Goal: Task Accomplishment & Management: Complete application form

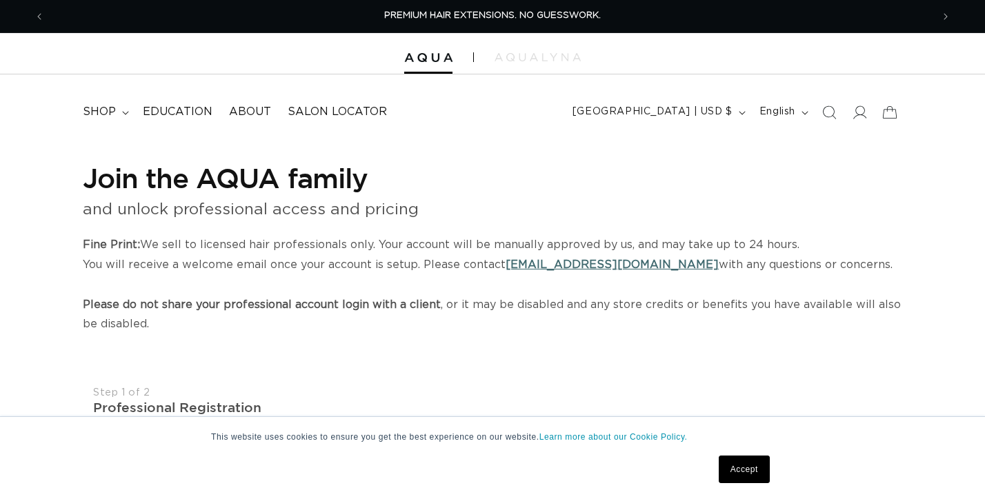
select select "US"
select select "[GEOGRAPHIC_DATA]"
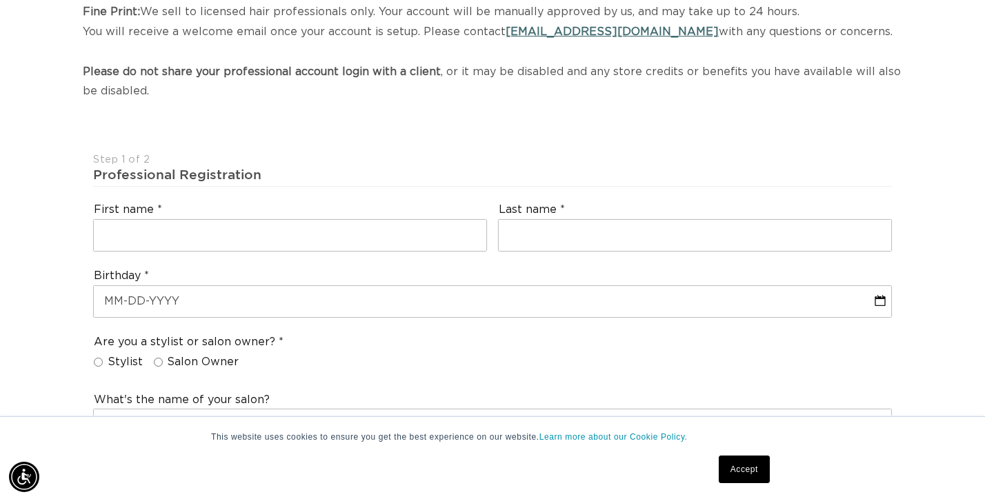
scroll to position [283, 0]
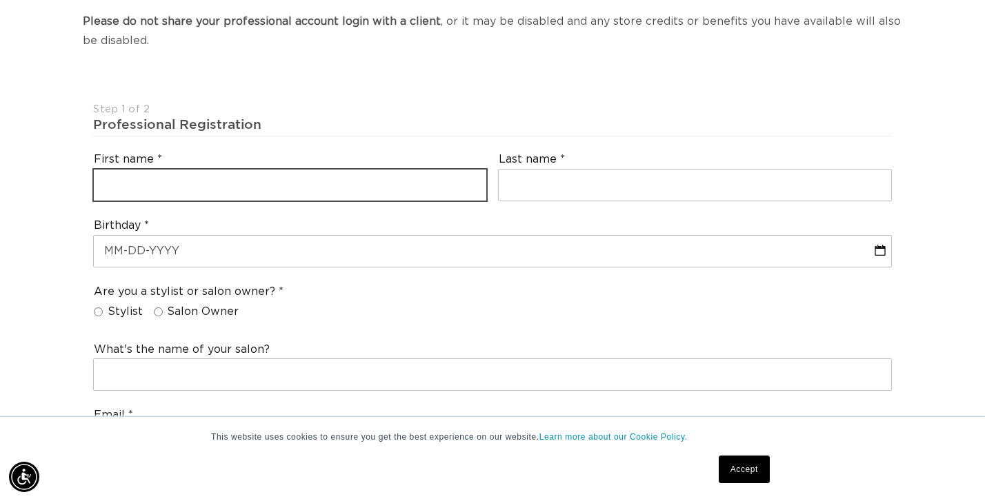
click at [348, 175] on input "text" at bounding box center [290, 185] width 392 height 31
type input "[PERSON_NAME]"
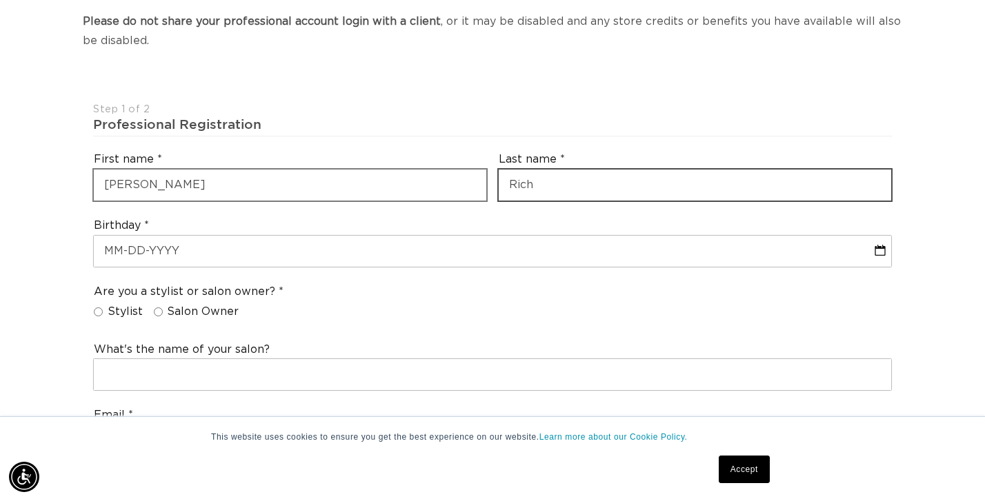
type input "Rich"
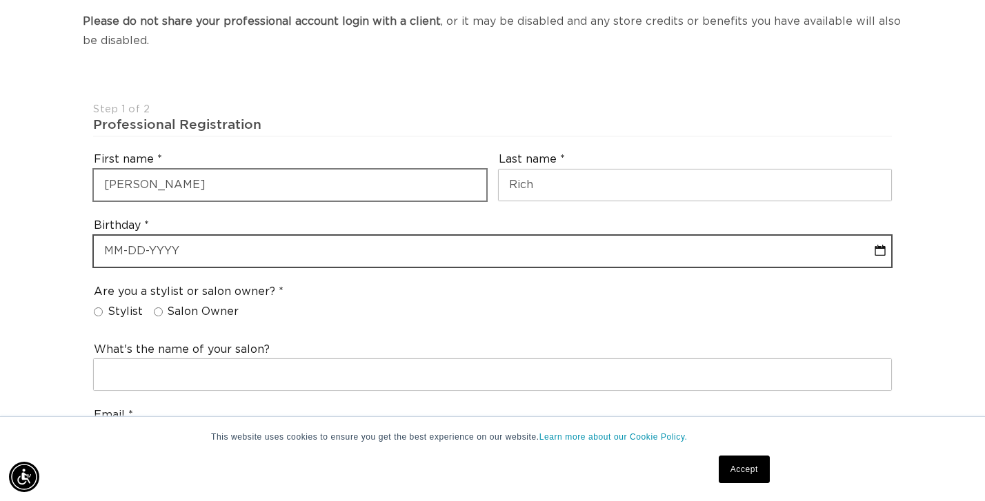
select select "9"
select select "2025"
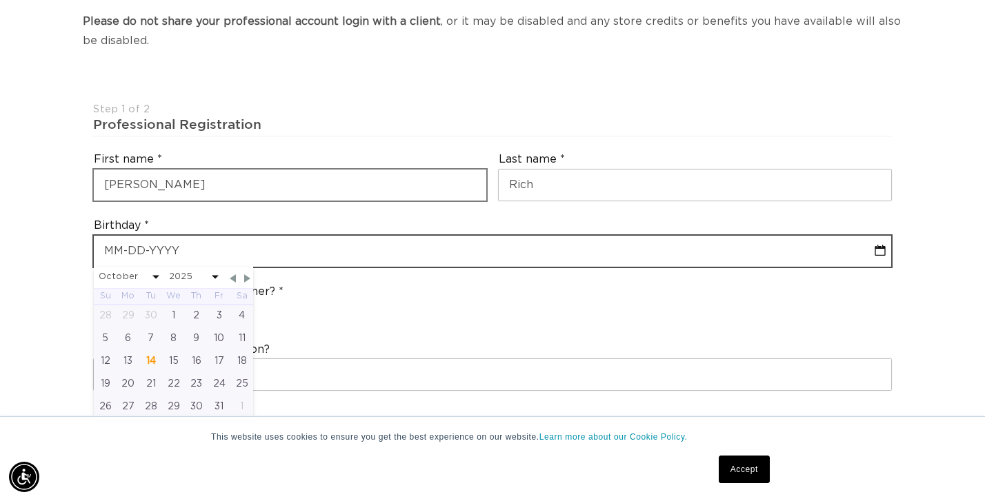
scroll to position [0, 1773]
type input "[DATE]"
select select "10"
select select "1982"
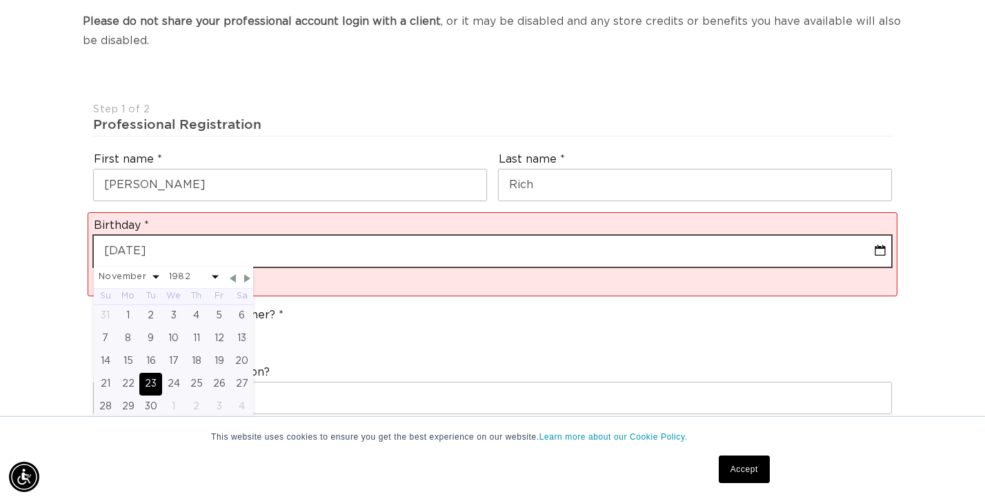
scroll to position [0, 0]
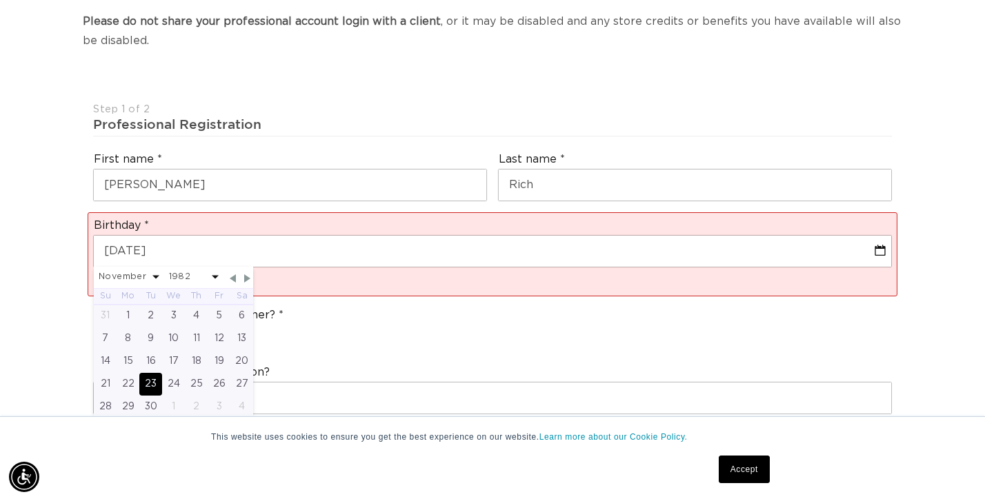
click at [292, 314] on div "Are you a stylist or salon owner? Stylist Salon Owner" at bounding box center [492, 328] width 809 height 52
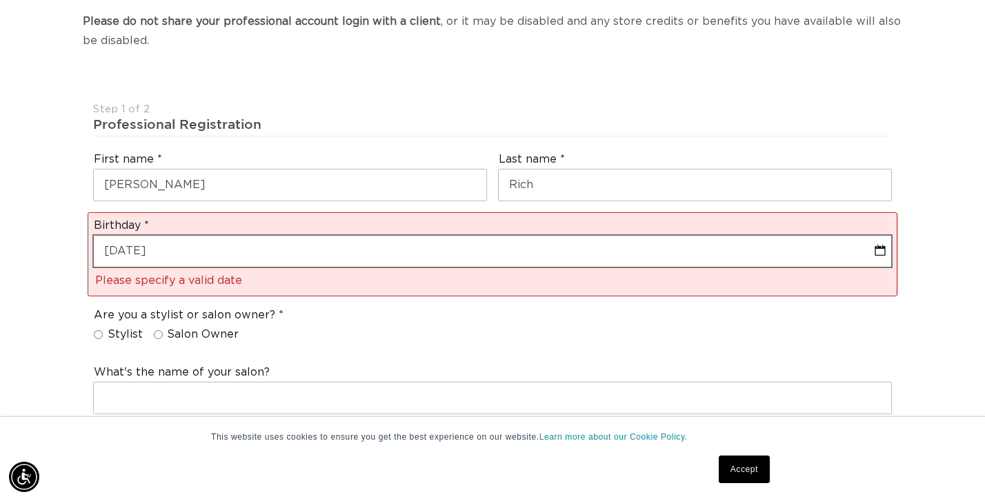
scroll to position [0, 887]
select select "10"
select select "1982"
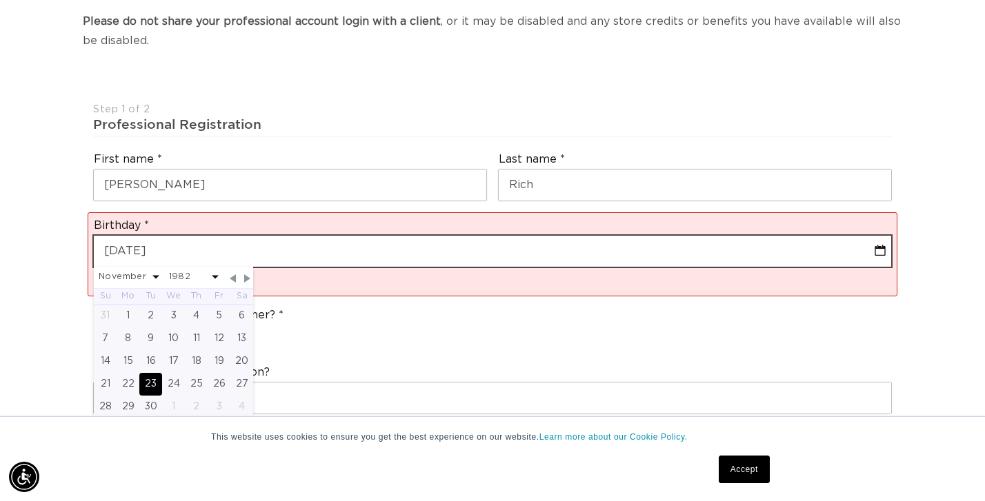
click at [188, 250] on input "[DATE]" at bounding box center [492, 251] width 797 height 31
type input "[DATE]"
select select "10"
select select "1982"
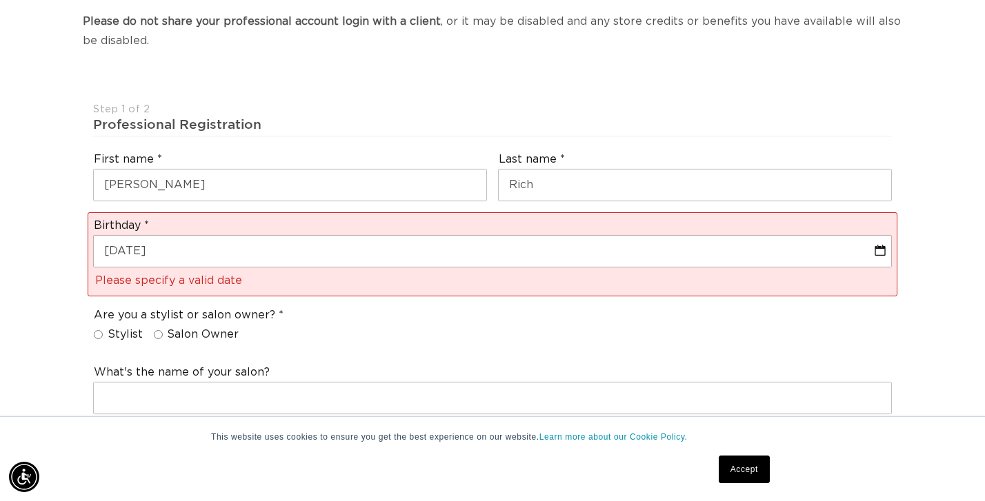
click at [323, 330] on div "Are you a stylist or salon owner? Stylist Salon Owner" at bounding box center [492, 328] width 809 height 52
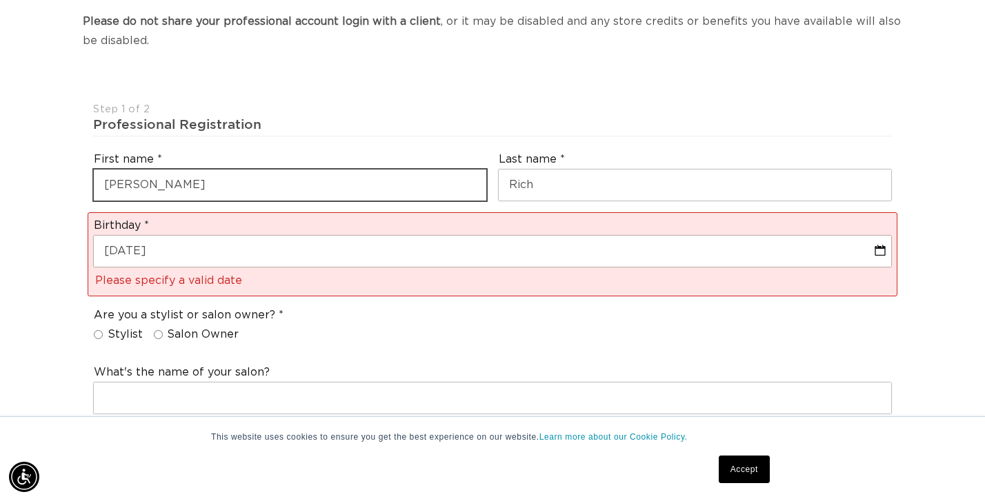
scroll to position [0, 1773]
click at [211, 174] on input "[PERSON_NAME]" at bounding box center [290, 185] width 392 height 31
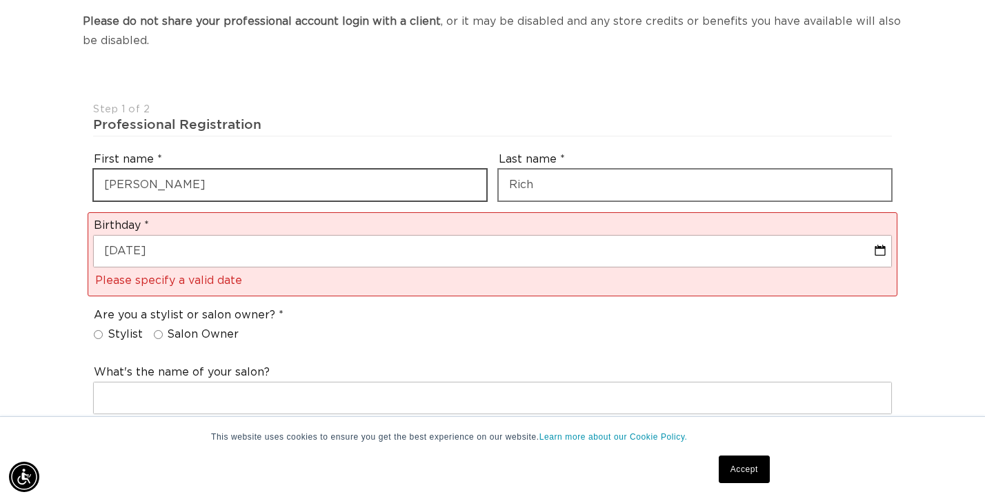
type input "[PERSON_NAME]"
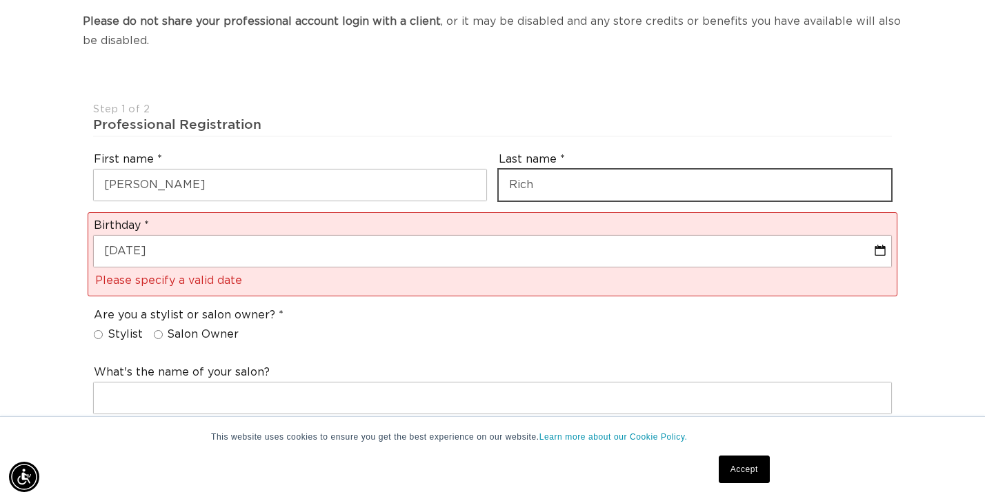
click at [569, 170] on input "Rich" at bounding box center [694, 185] width 392 height 31
click at [545, 179] on input "Rich" at bounding box center [694, 185] width 392 height 31
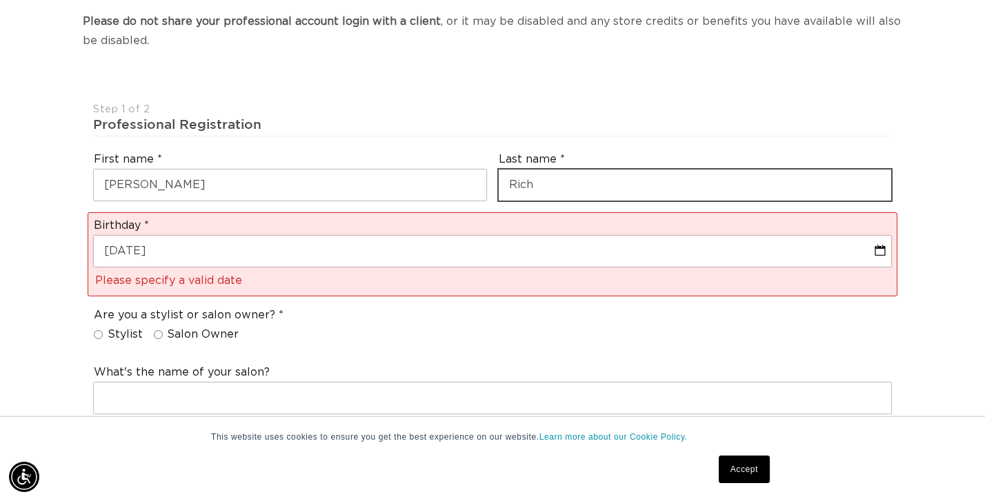
type input "Rich"
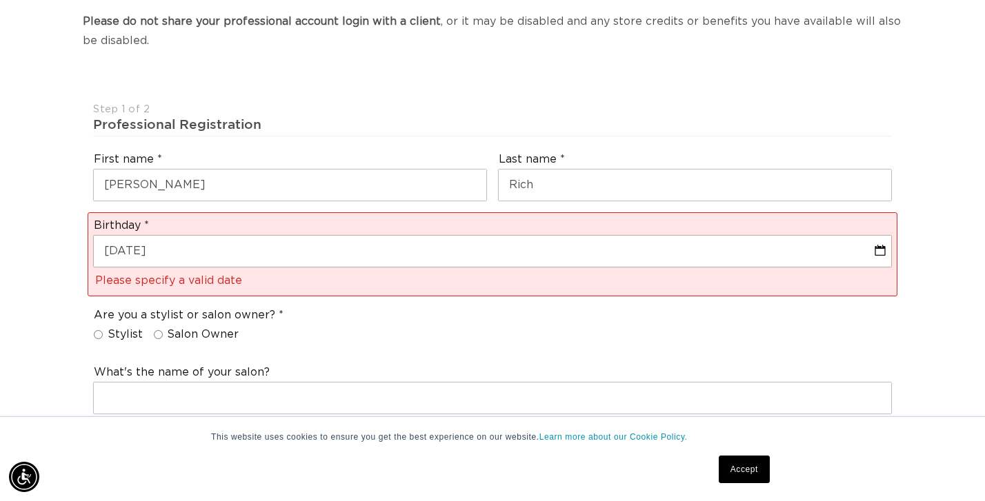
click at [101, 334] on fieldset "Are you a stylist or salon owner? Stylist Salon Owner" at bounding box center [189, 328] width 190 height 40
click at [101, 331] on input "Stylist" at bounding box center [98, 334] width 9 height 9
radio input "true"
click at [162, 328] on label "Salon Owner" at bounding box center [196, 334] width 85 height 14
click at [162, 330] on input "Salon Owner" at bounding box center [158, 334] width 9 height 9
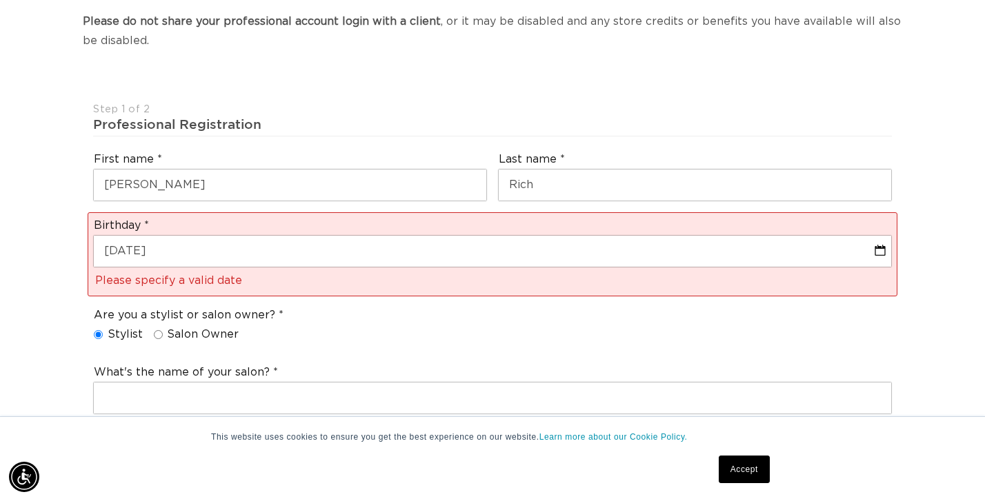
radio input "true"
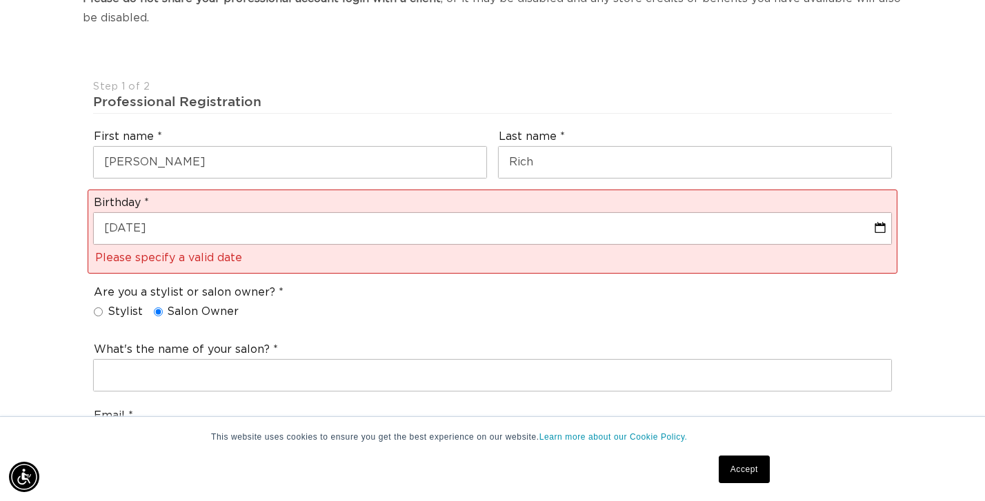
scroll to position [0, 1773]
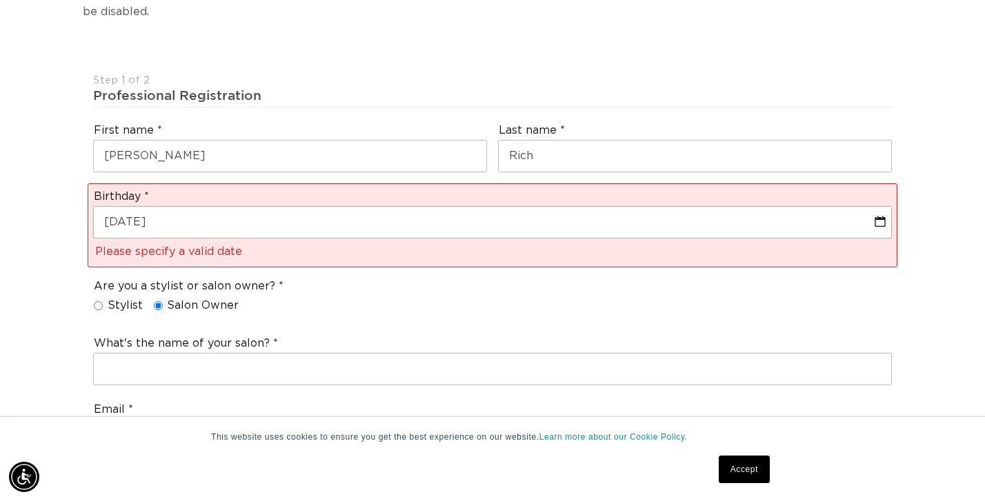
click at [105, 299] on label "Stylist" at bounding box center [118, 306] width 49 height 14
click at [103, 301] on input "Stylist" at bounding box center [98, 305] width 9 height 9
radio input "true"
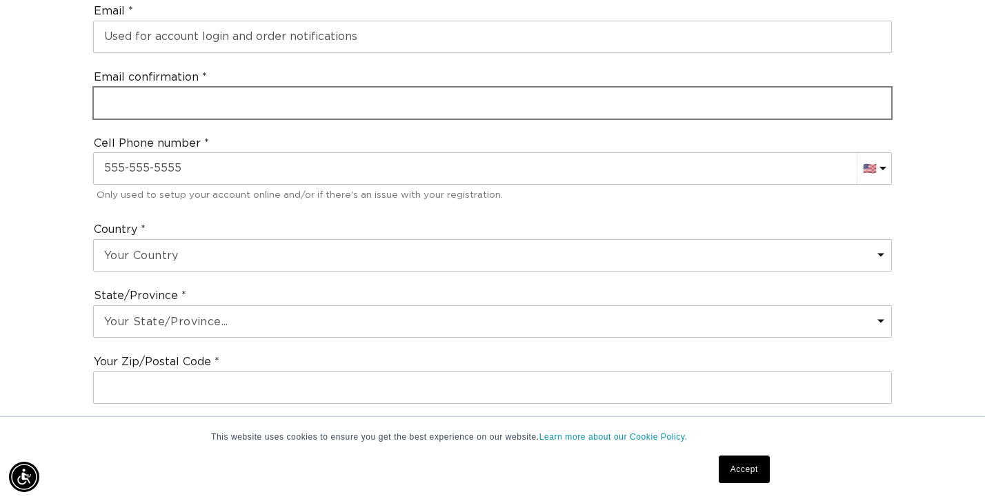
type input "Snipperz Salon"
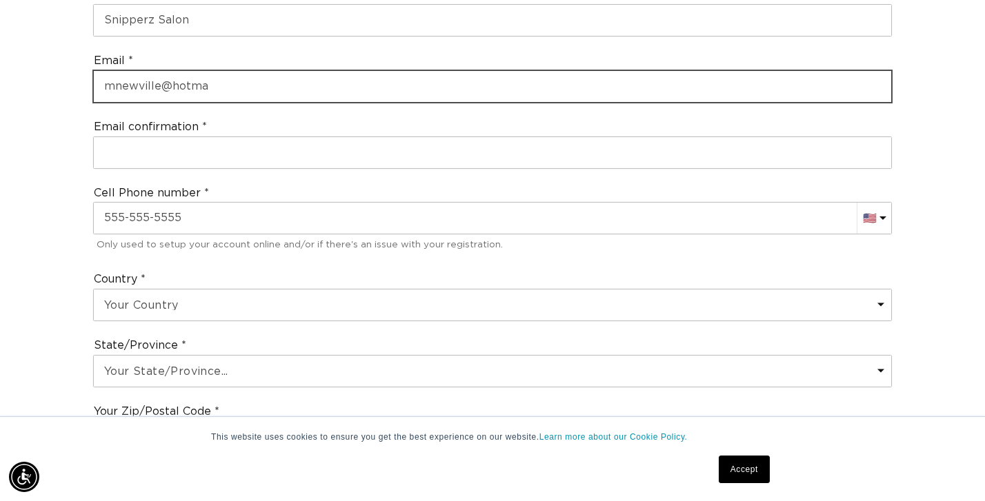
scroll to position [0, 0]
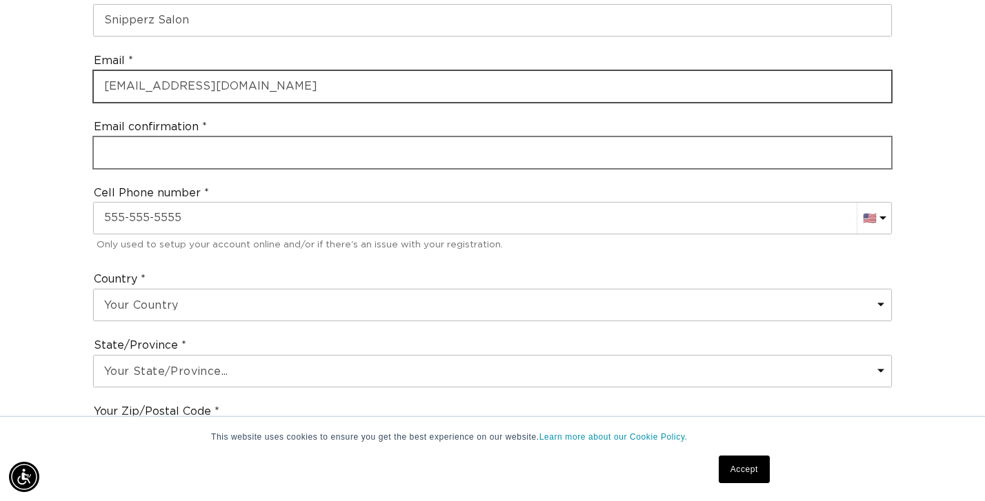
type input "[EMAIL_ADDRESS][DOMAIN_NAME]"
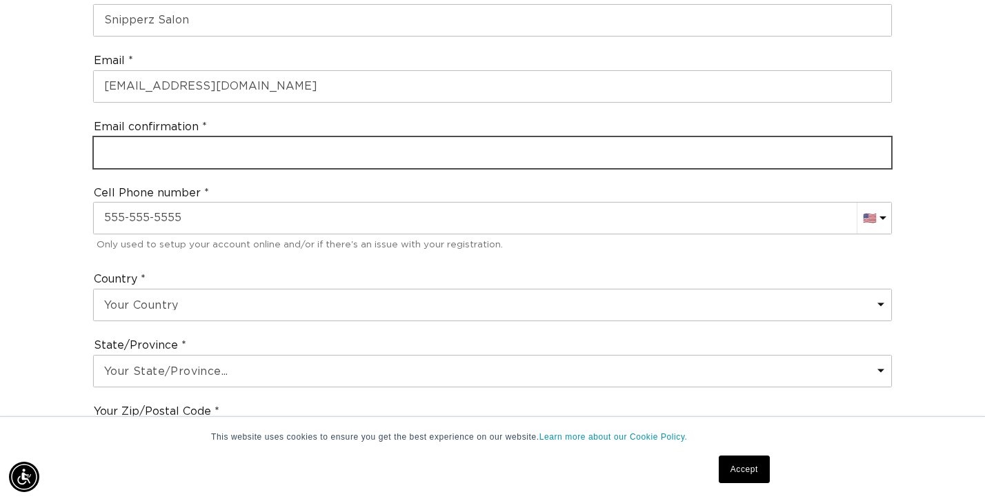
click at [140, 148] on input "email" at bounding box center [492, 152] width 797 height 31
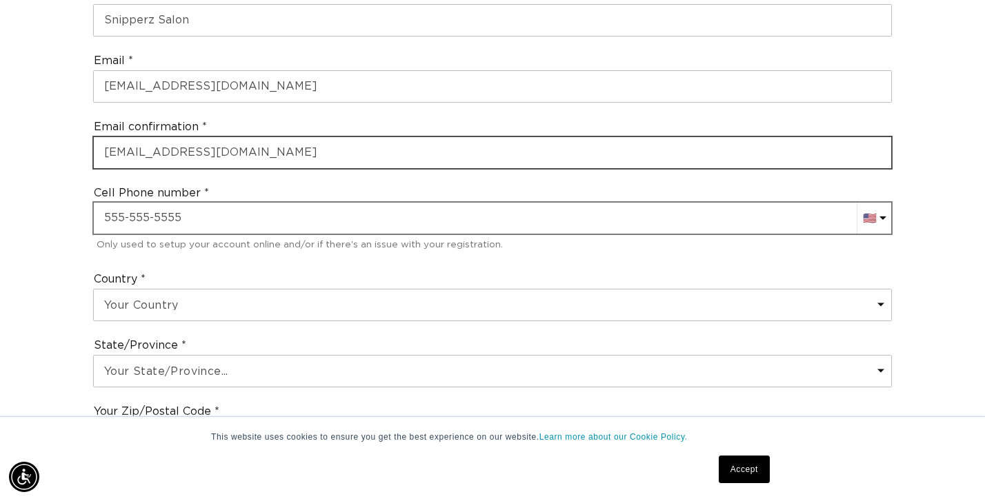
type input "[EMAIL_ADDRESS][DOMAIN_NAME]"
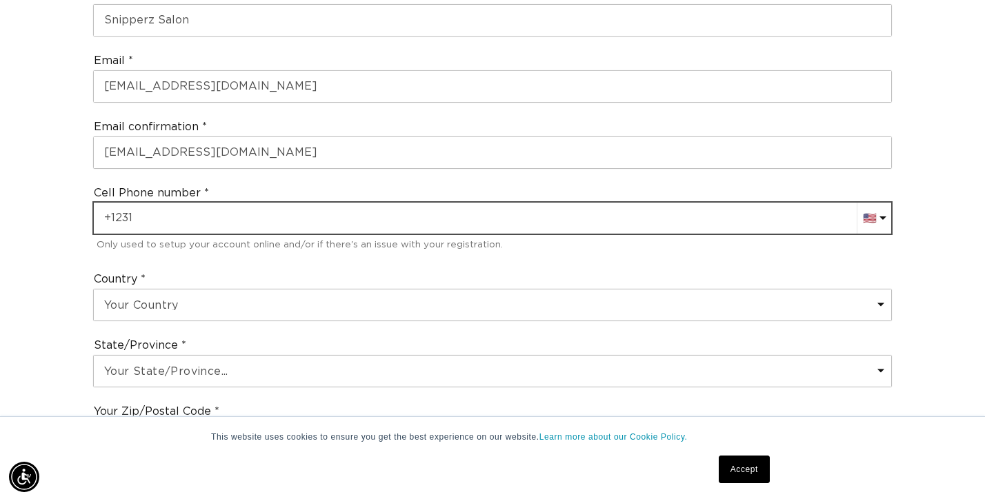
scroll to position [0, 1773]
type input "[PHONE_NUMBER]"
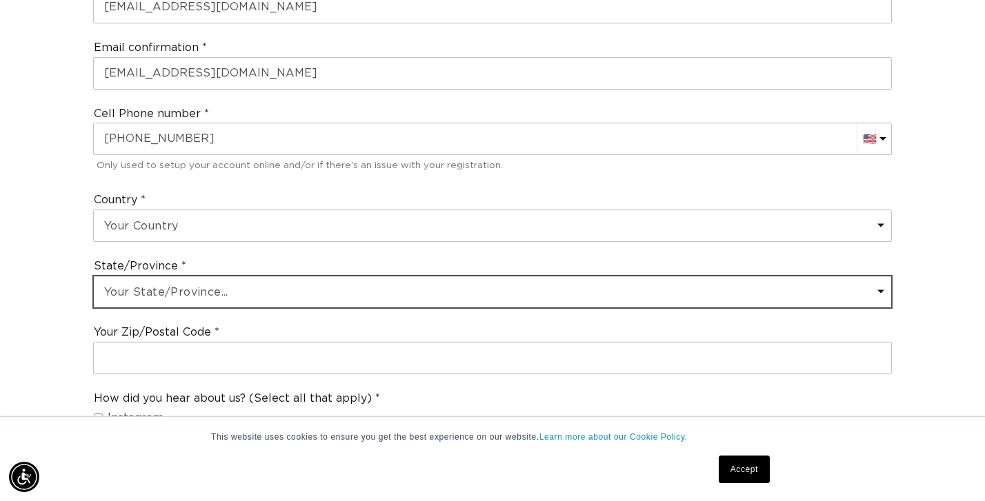
scroll to position [0, 0]
select select "[US_STATE]"
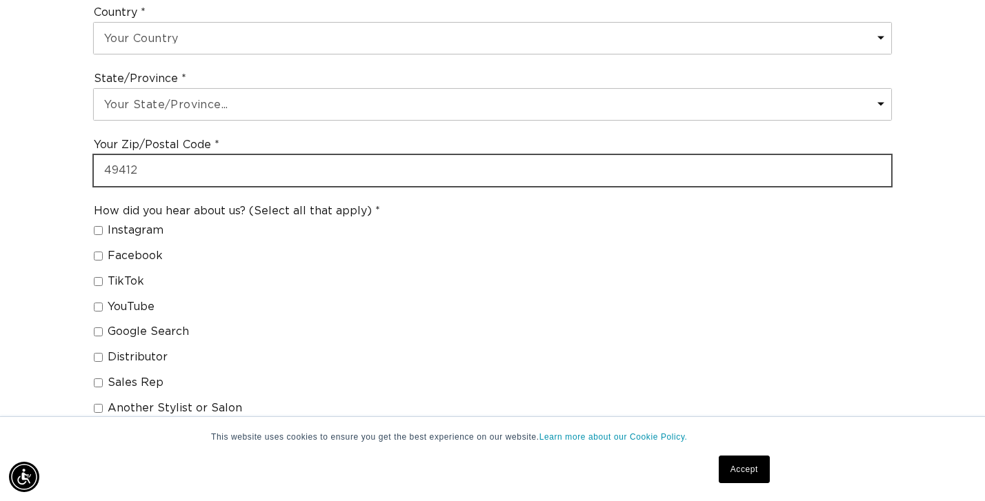
scroll to position [942, 0]
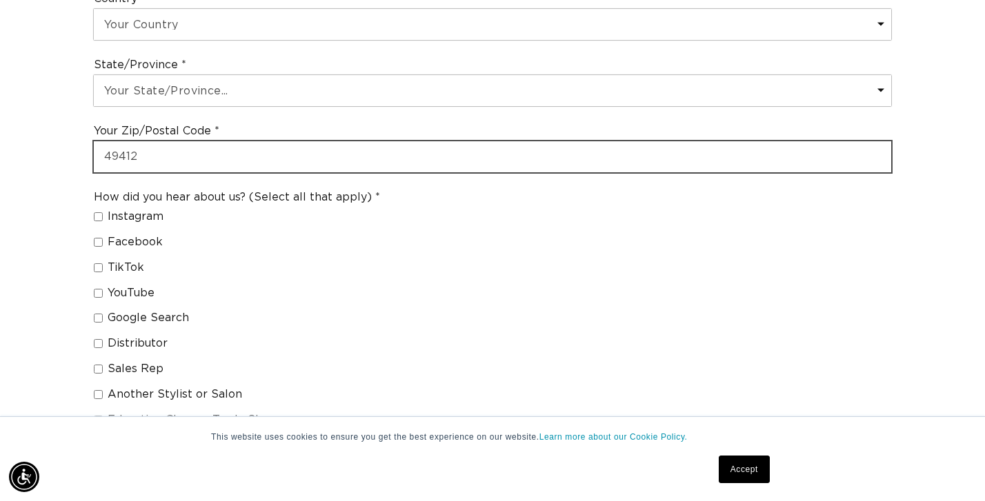
type input "49412"
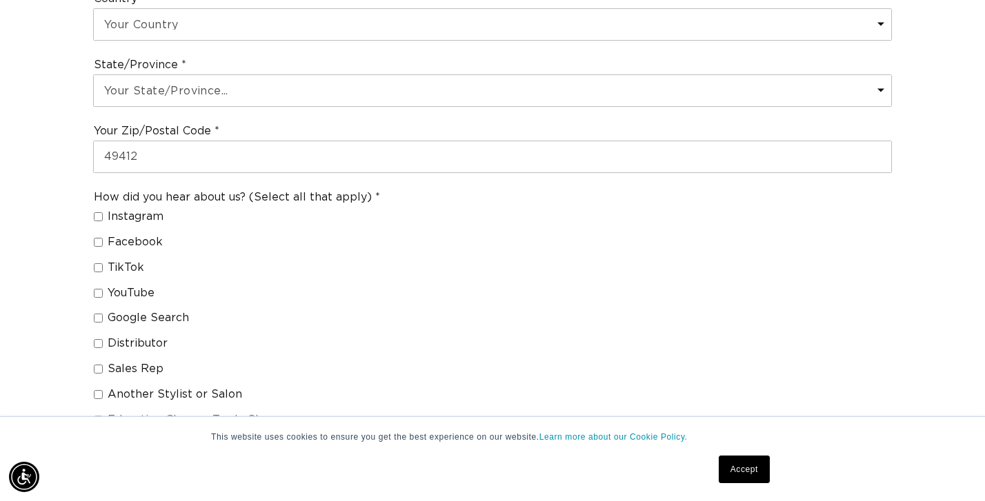
click at [99, 390] on input "Another Stylist or Salon" at bounding box center [98, 394] width 9 height 9
checkbox input "true"
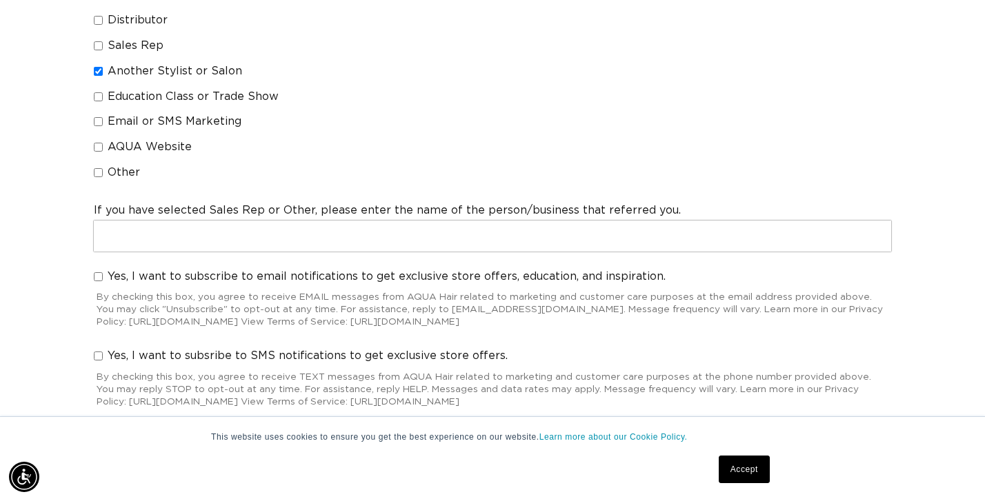
scroll to position [0, 0]
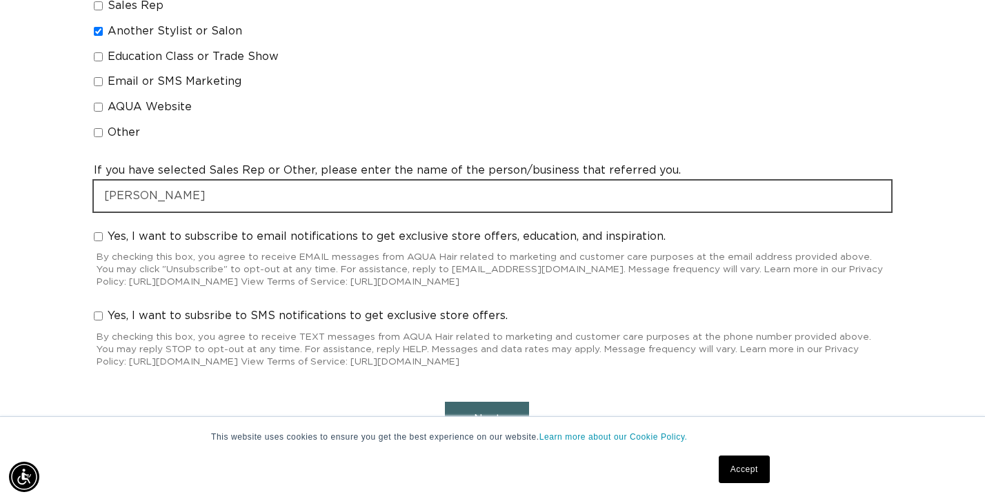
type input "[PERSON_NAME]"
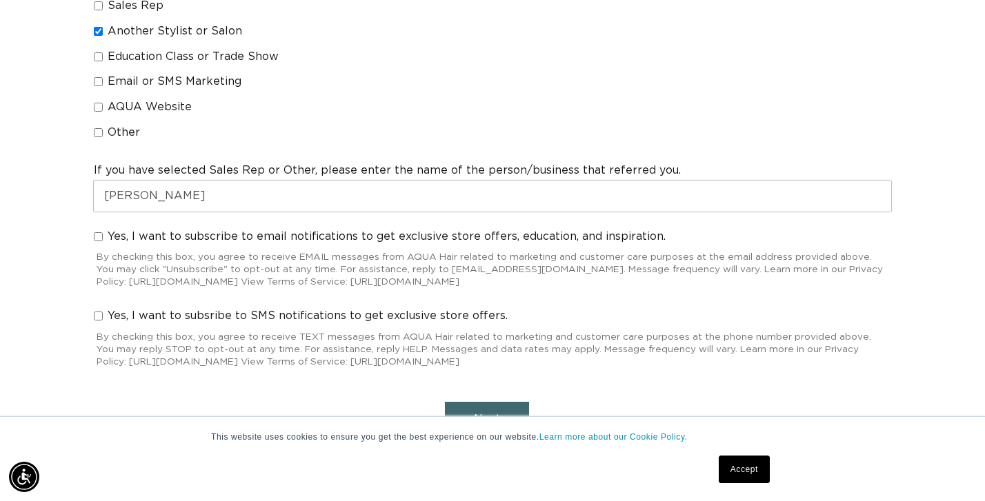
click at [98, 230] on label "Yes, I want to subscribe to email notifications to get exclusive store offers, …" at bounding box center [380, 237] width 572 height 14
click at [98, 232] on input "Yes, I want to subscribe to email notifications to get exclusive store offers, …" at bounding box center [98, 236] width 9 height 9
checkbox input "true"
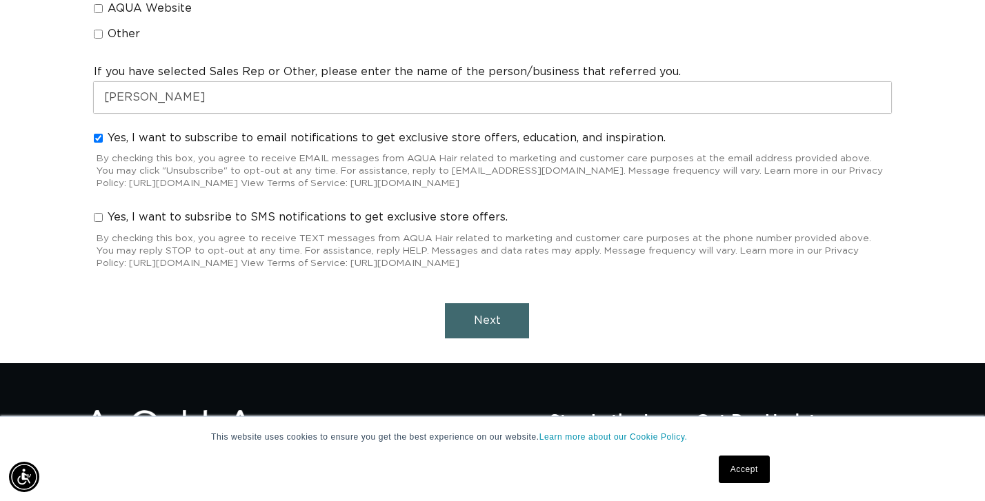
click at [469, 303] on button "Next" at bounding box center [487, 320] width 84 height 35
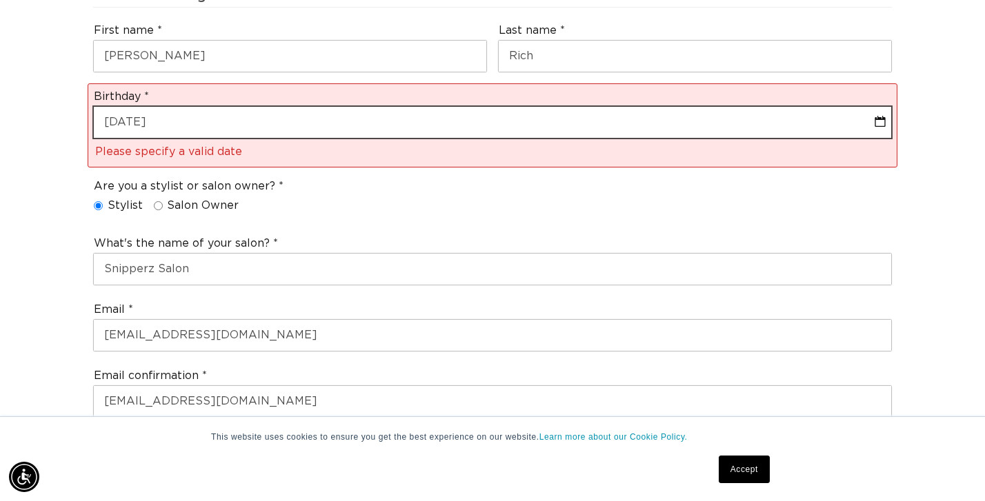
select select "10"
select select "1982"
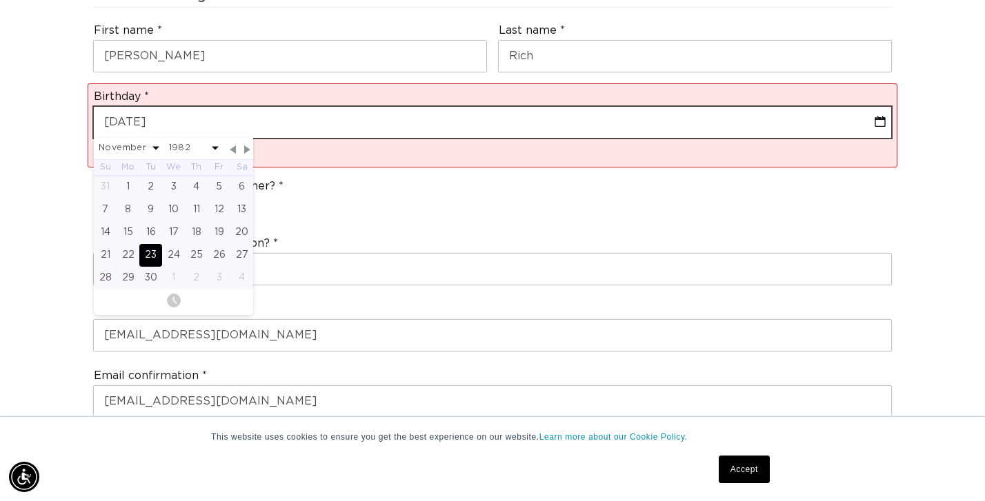
click at [174, 115] on input "[DATE]" at bounding box center [492, 122] width 797 height 31
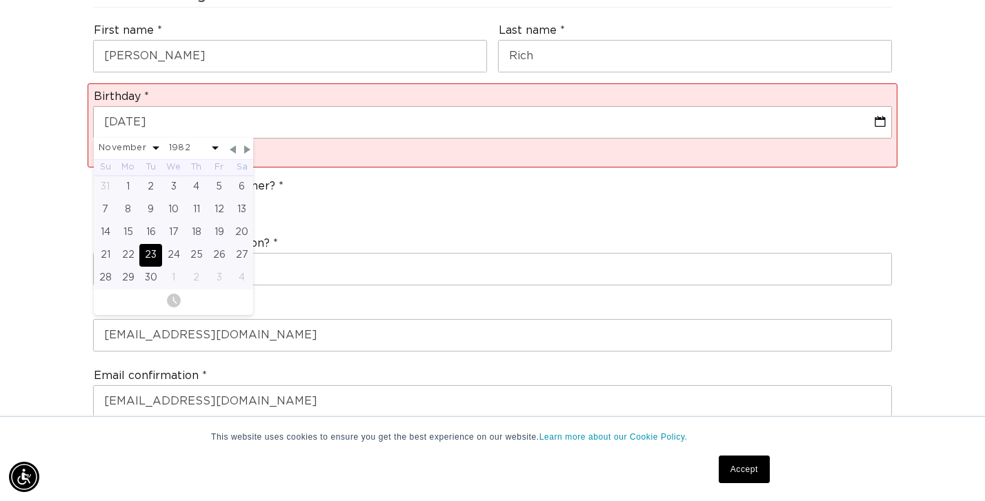
click at [152, 245] on div "23" at bounding box center [150, 255] width 23 height 23
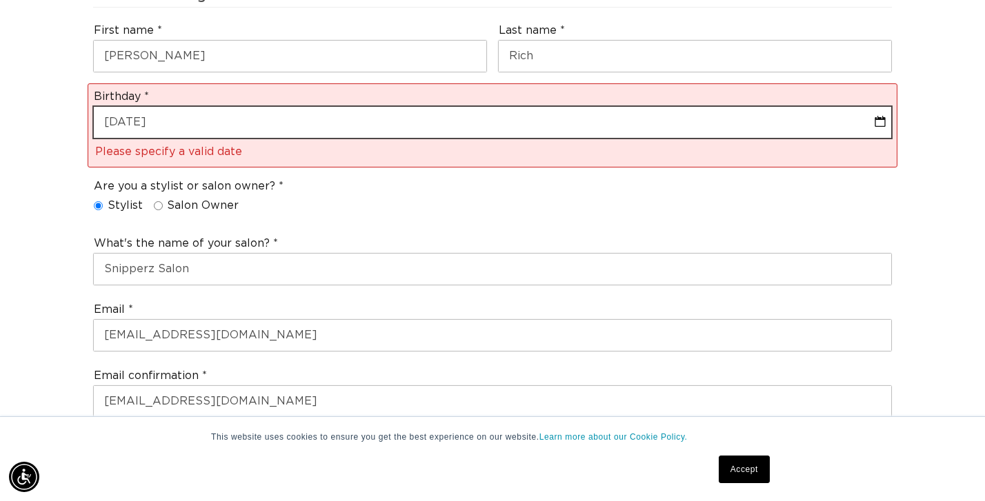
click at [182, 110] on input "[DATE]" at bounding box center [492, 122] width 797 height 31
select select "10"
select select "1982"
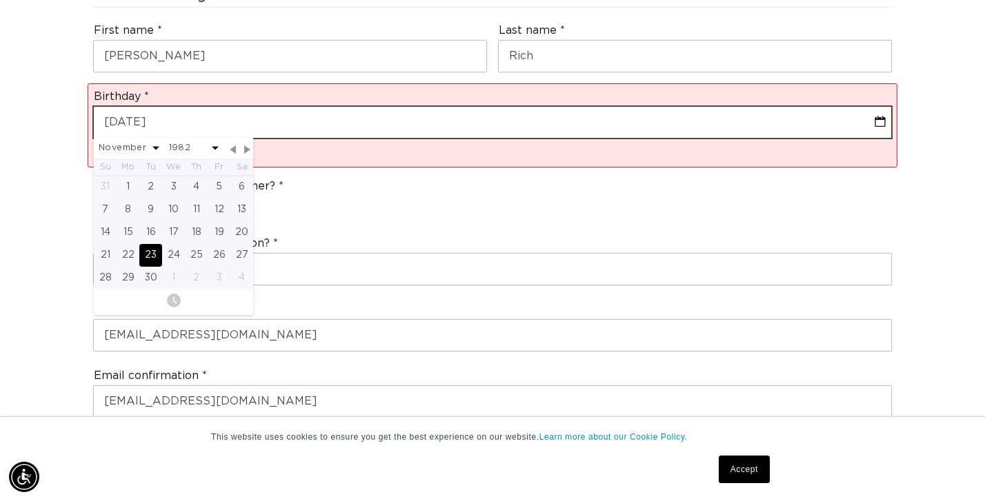
click at [281, 122] on input "[DATE]" at bounding box center [492, 122] width 797 height 31
click at [136, 119] on input "[DATE]" at bounding box center [492, 122] width 797 height 31
click at [196, 113] on input "[DATE]" at bounding box center [492, 122] width 797 height 31
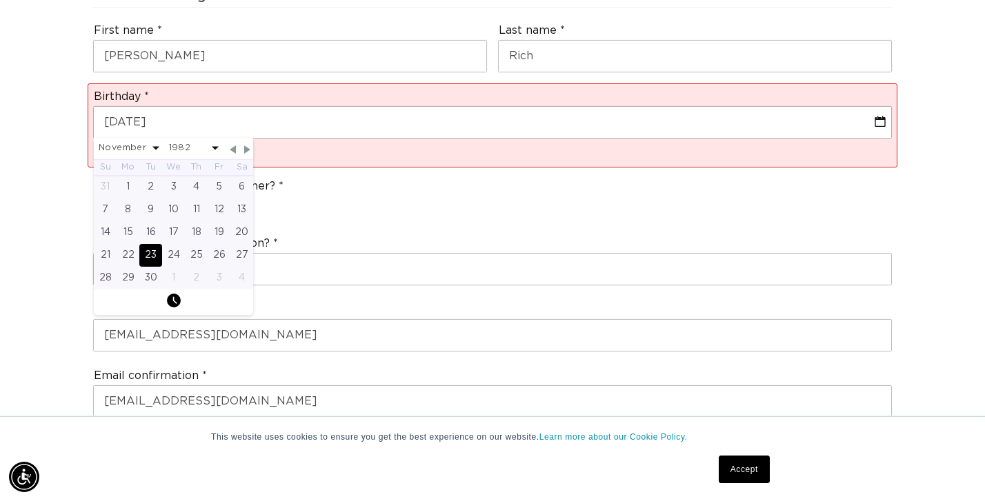
click at [179, 290] on button "" at bounding box center [174, 300] width 14 height 21
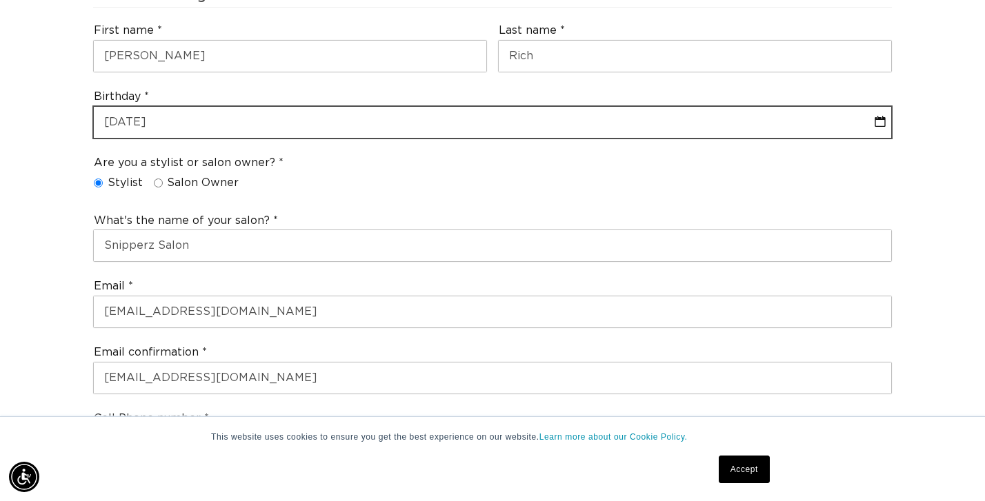
select select "9"
select select "2025"
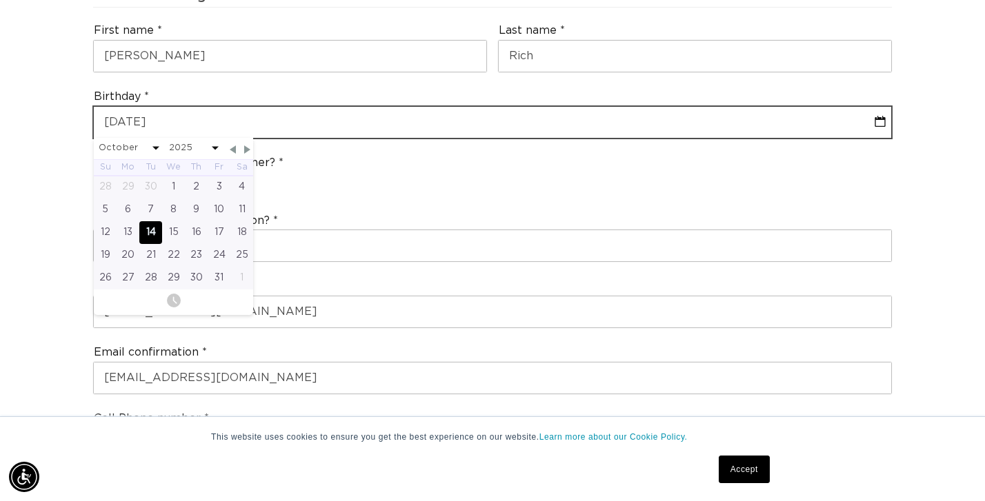
click at [115, 118] on input "[DATE]" at bounding box center [492, 122] width 797 height 31
type input "[DATE]"
select select "9"
select select "2025"
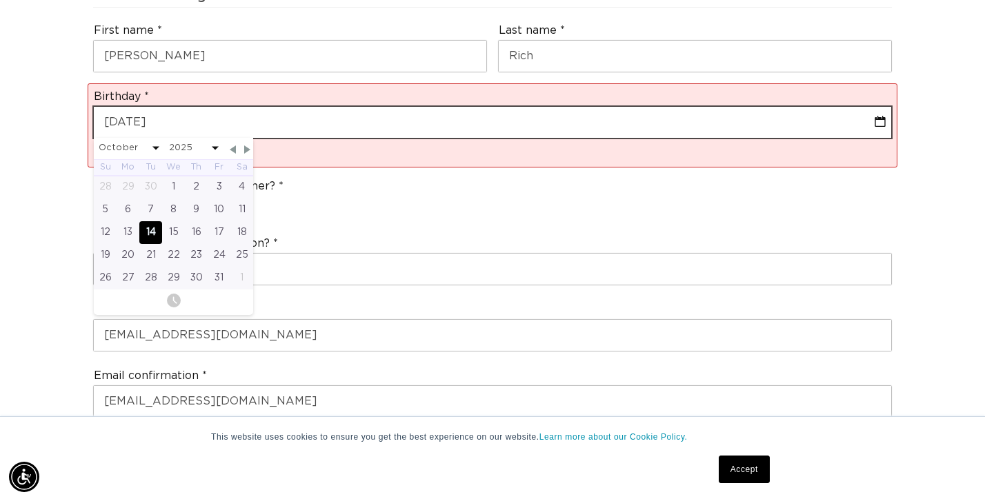
click at [121, 113] on input "[DATE]" at bounding box center [492, 122] width 797 height 31
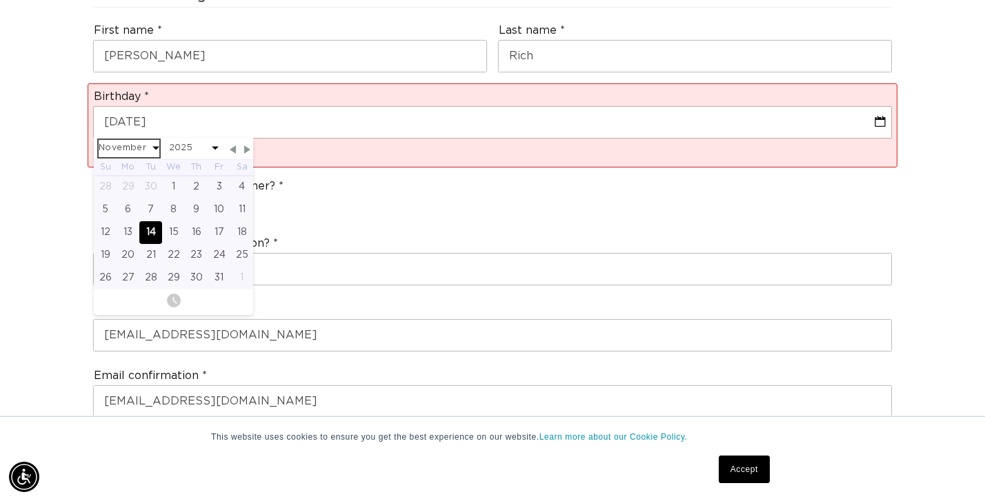
select select "10"
select select "2025"
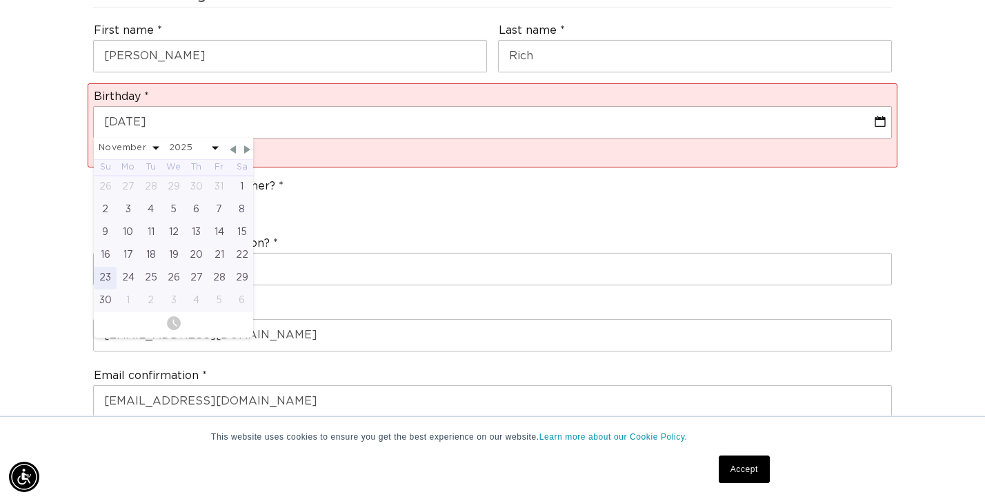
click at [113, 268] on div "23" at bounding box center [105, 278] width 23 height 23
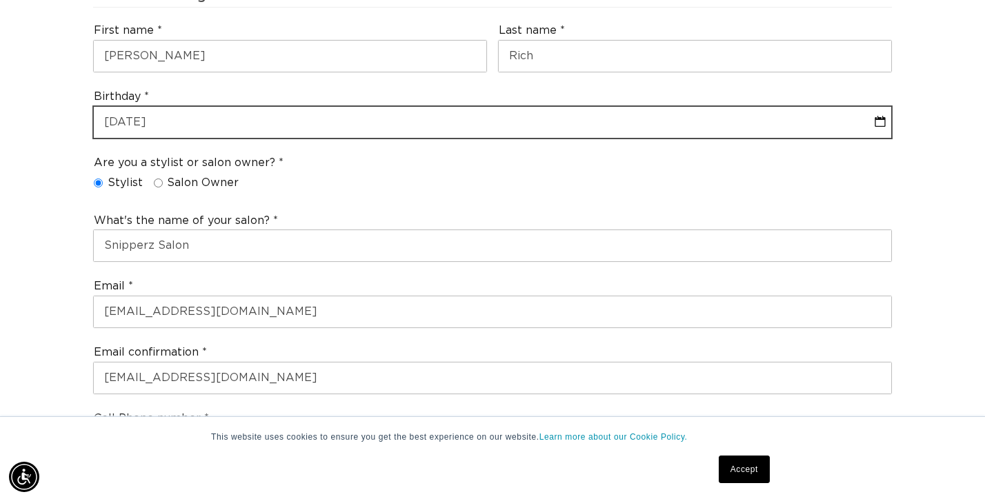
click at [172, 119] on input "[DATE]" at bounding box center [492, 122] width 797 height 31
select select "10"
select select "2025"
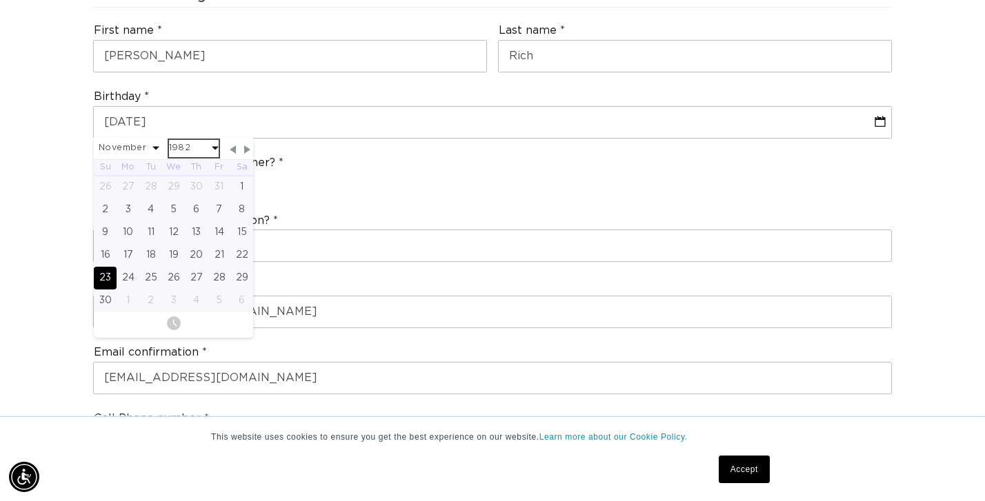
select select "10"
select select "1982"
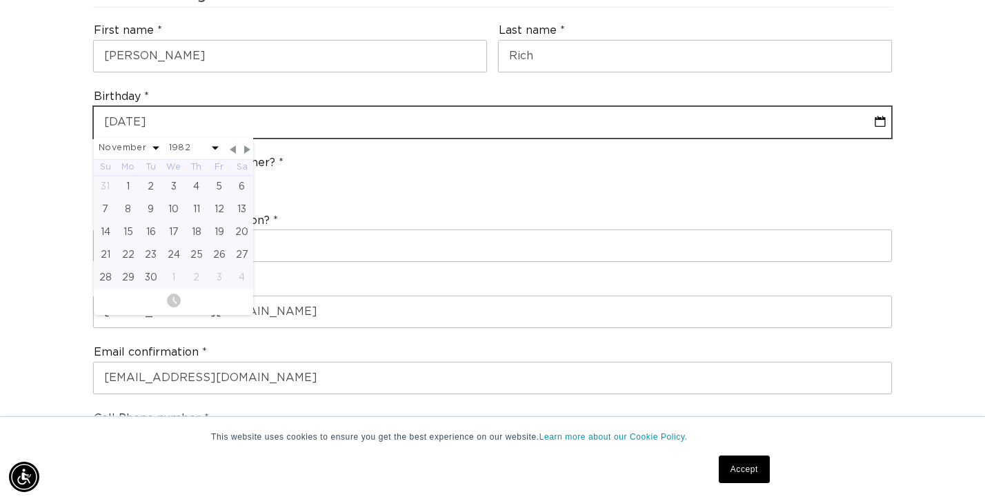
click at [243, 118] on input "[DATE]" at bounding box center [492, 122] width 797 height 31
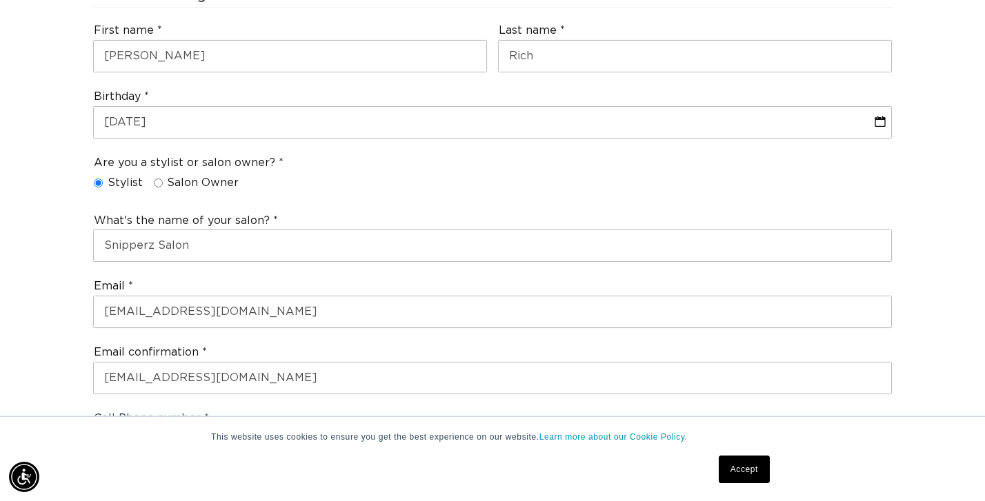
scroll to position [0, 887]
click at [316, 196] on div "Are you a stylist or salon owner? Stylist Salon Owner" at bounding box center [492, 176] width 809 height 58
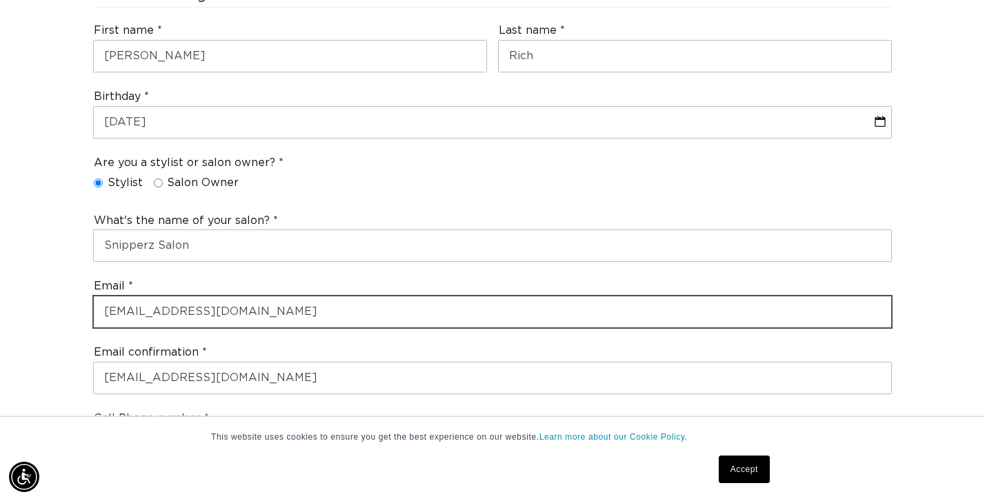
click at [274, 296] on input "[EMAIL_ADDRESS][DOMAIN_NAME]" at bounding box center [492, 311] width 797 height 31
click at [271, 302] on input "[EMAIL_ADDRESS][DOMAIN_NAME]" at bounding box center [492, 311] width 797 height 31
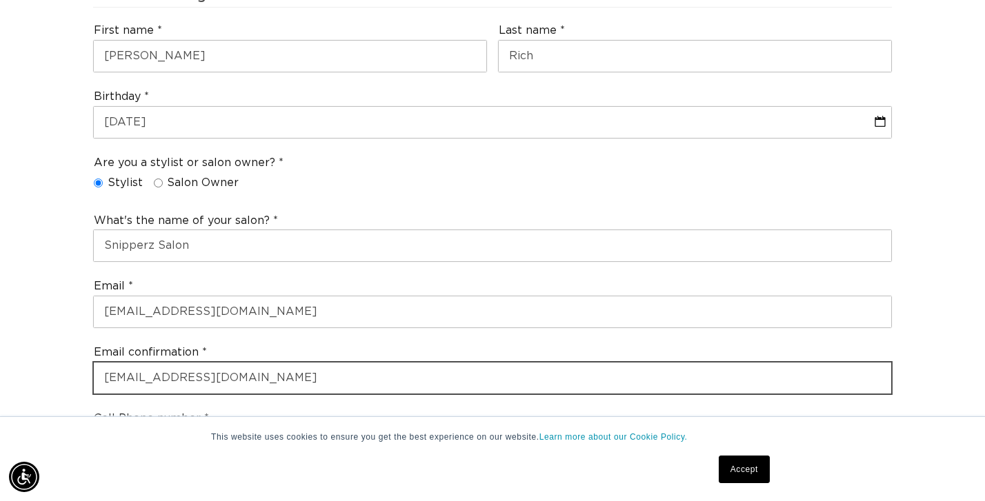
scroll to position [0, 1773]
click at [250, 363] on input "[EMAIL_ADDRESS][DOMAIN_NAME]" at bounding box center [492, 378] width 797 height 31
click at [249, 367] on input "[EMAIL_ADDRESS][DOMAIN_NAME]" at bounding box center [492, 378] width 797 height 31
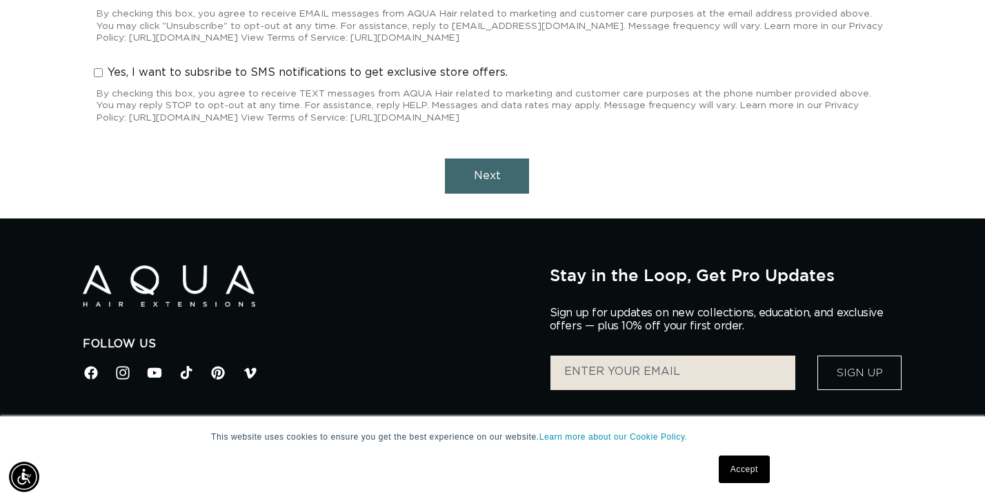
scroll to position [1528, 0]
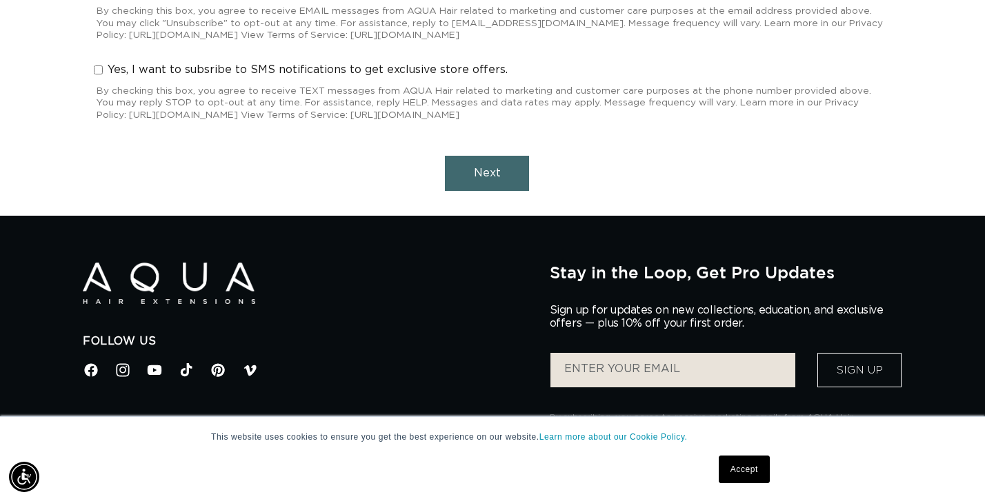
click at [494, 168] on span "Next" at bounding box center [487, 173] width 27 height 11
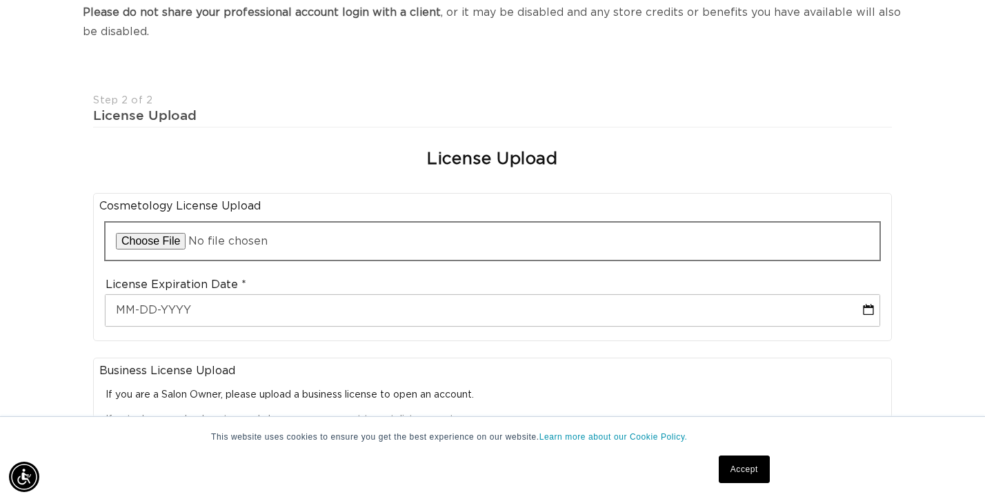
scroll to position [294, 0]
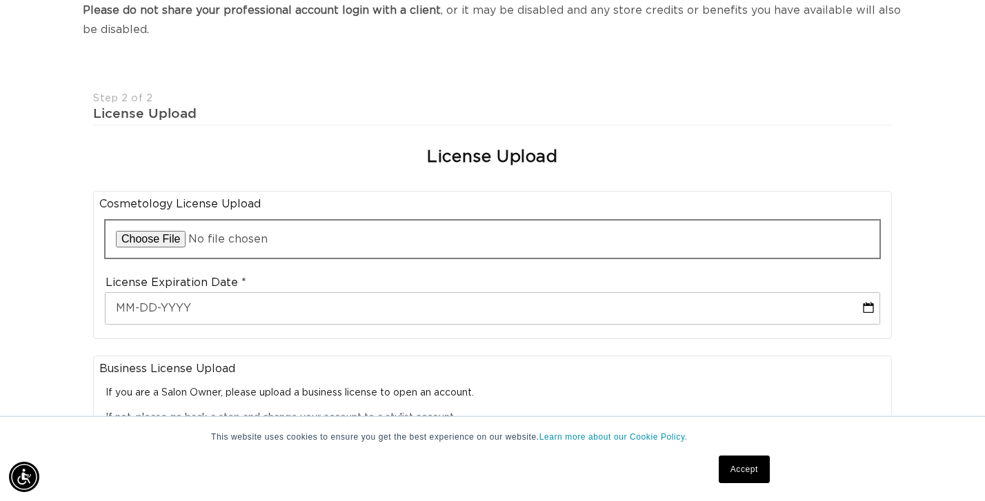
click at [161, 235] on input "file" at bounding box center [492, 239] width 774 height 37
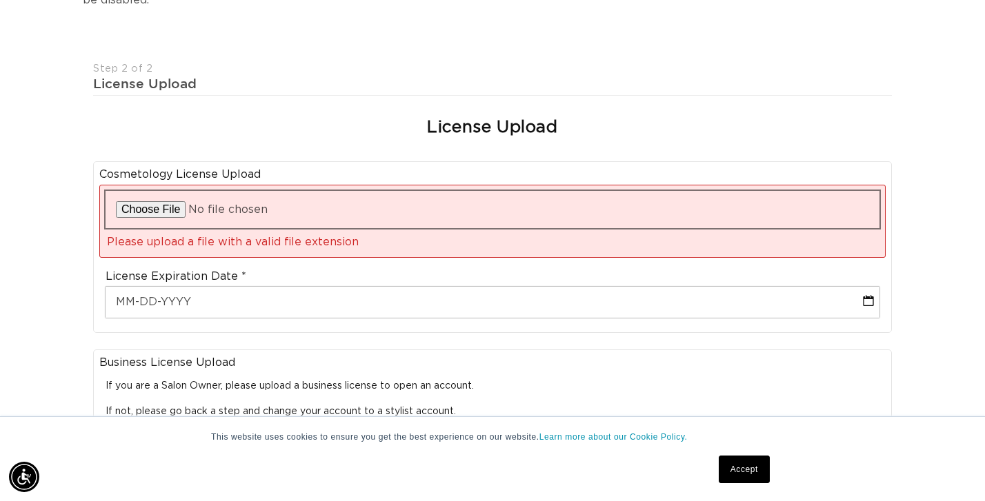
scroll to position [0, 887]
click at [278, 193] on input "file" at bounding box center [492, 209] width 774 height 37
click at [343, 215] on input "file" at bounding box center [492, 209] width 774 height 37
type input "C:\fakepath\Snipperz_Salon_MA200_Growth_Indicators_Sep2025.pdf"
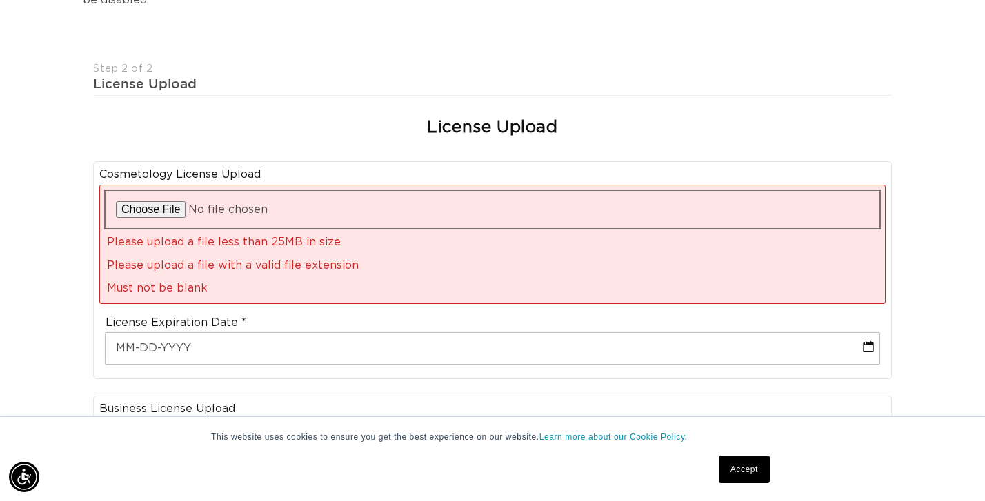
scroll to position [0, 887]
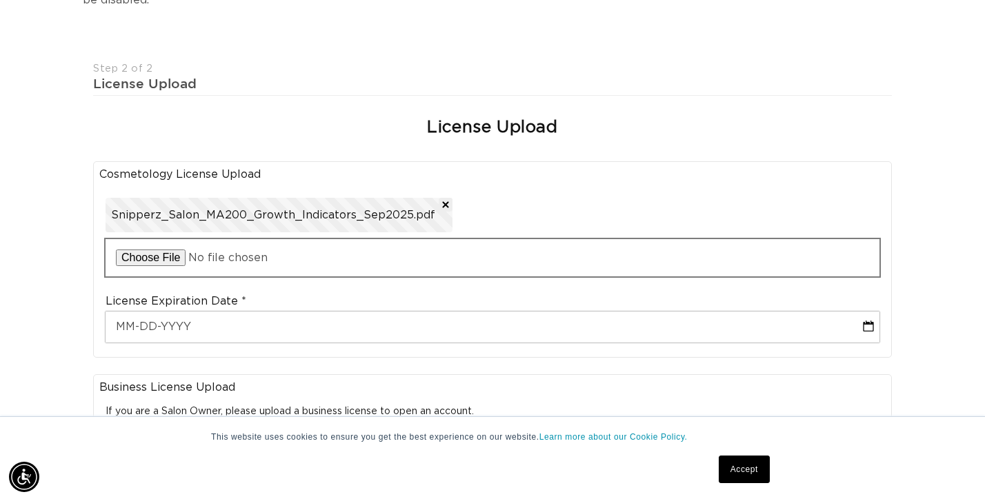
click at [172, 248] on input "file" at bounding box center [492, 257] width 774 height 37
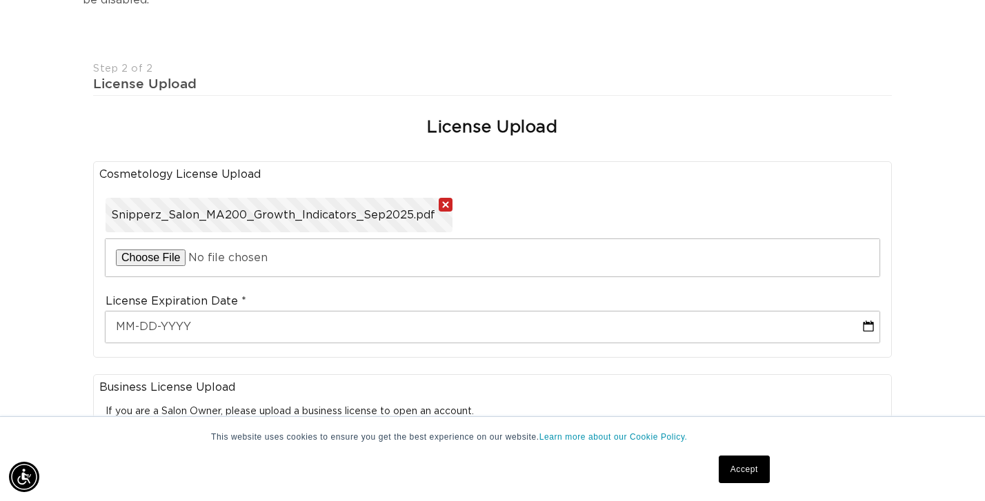
click at [438, 198] on button "Remove file" at bounding box center [445, 205] width 14 height 14
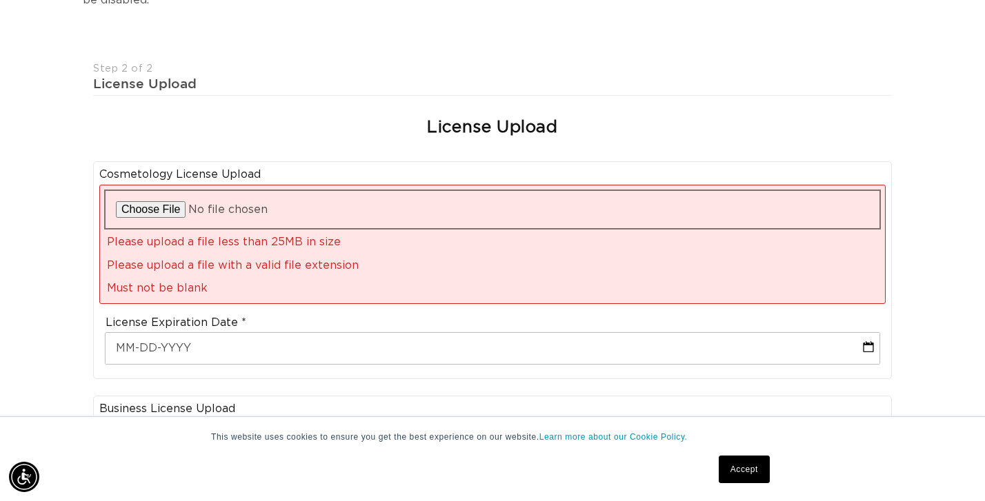
scroll to position [0, 1773]
click at [164, 203] on input "file" at bounding box center [492, 209] width 774 height 37
type input "C:\fakepath\Snipperz licensing 24.pdf"
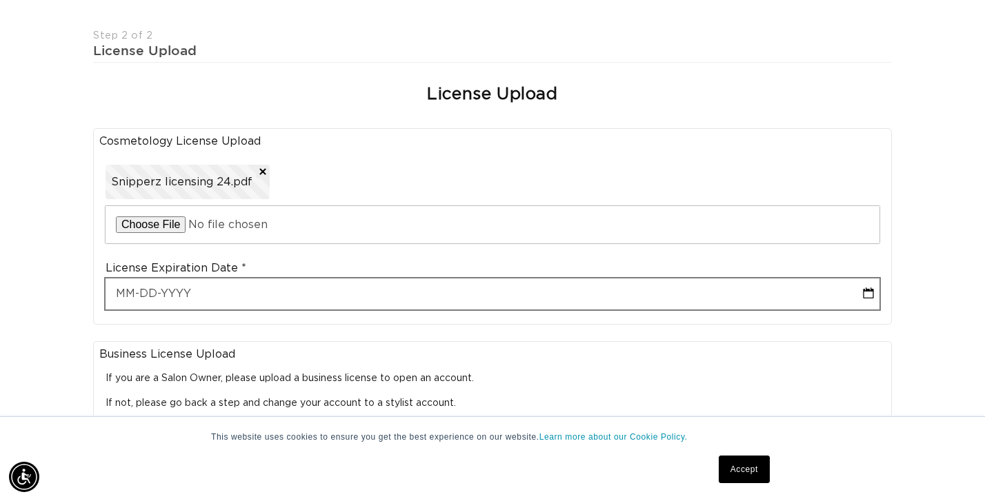
scroll to position [0, 887]
select select "9"
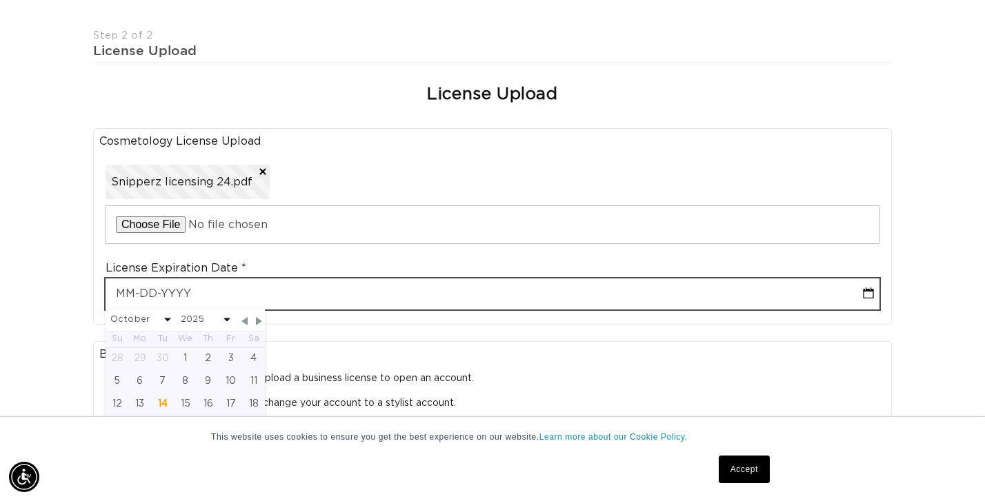
click at [279, 279] on input "text" at bounding box center [492, 294] width 774 height 31
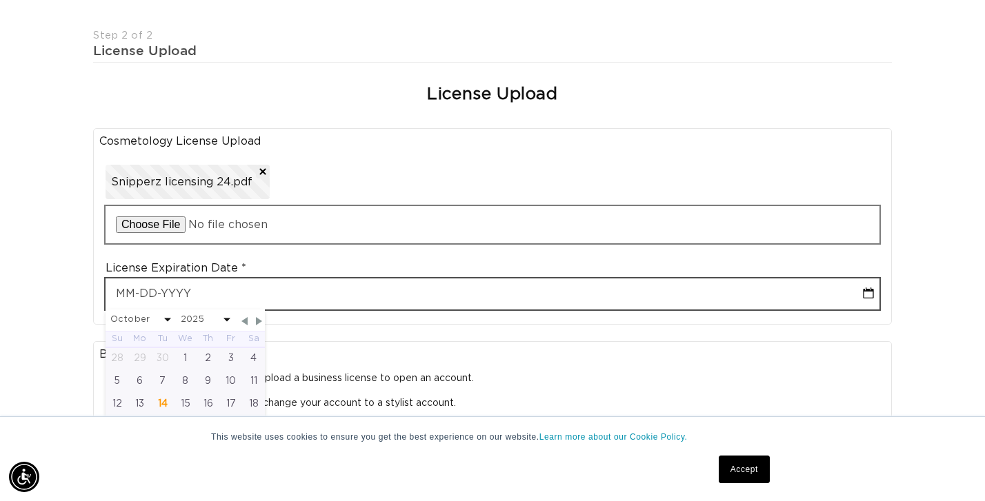
scroll to position [0, 1773]
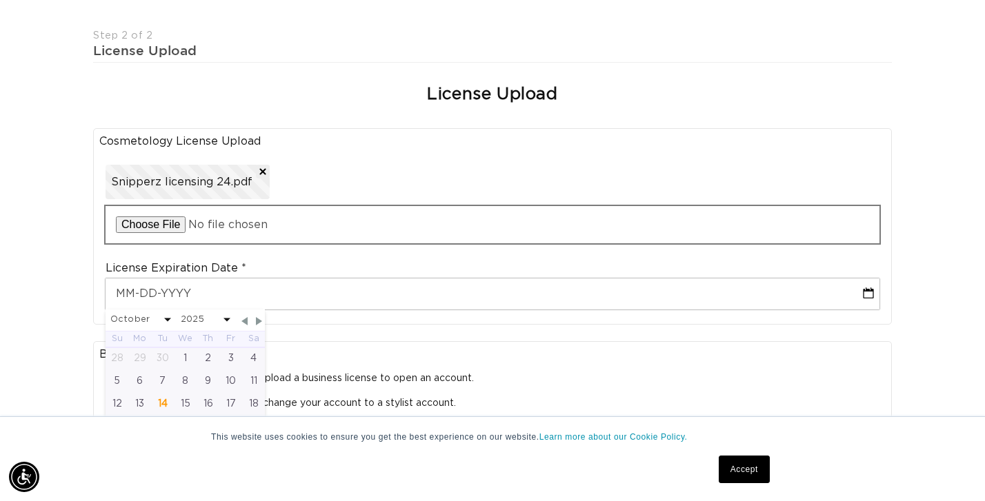
click at [196, 218] on input "file" at bounding box center [492, 224] width 774 height 37
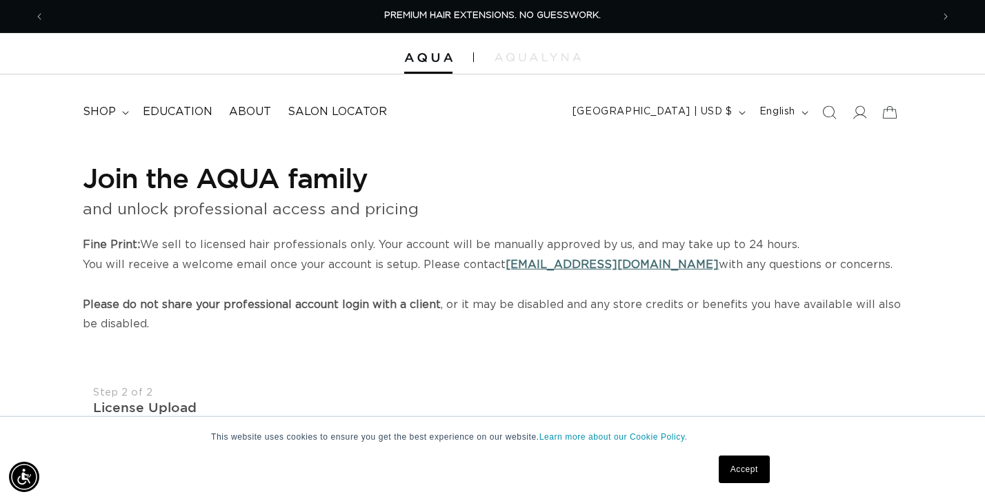
scroll to position [9, 0]
